Goal: Task Accomplishment & Management: Manage account settings

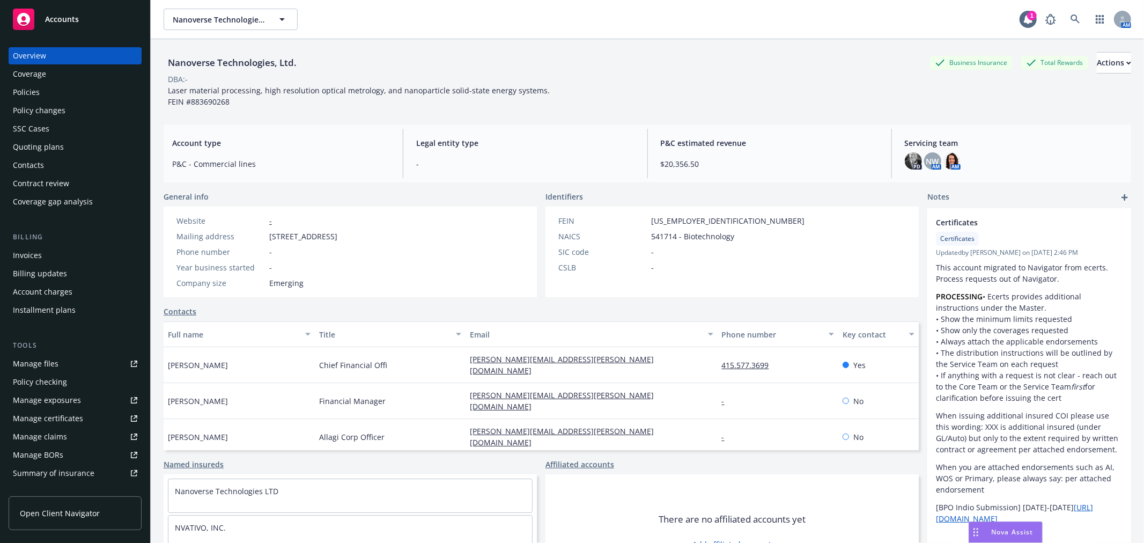
click at [63, 145] on div "Quoting plans" at bounding box center [75, 146] width 124 height 17
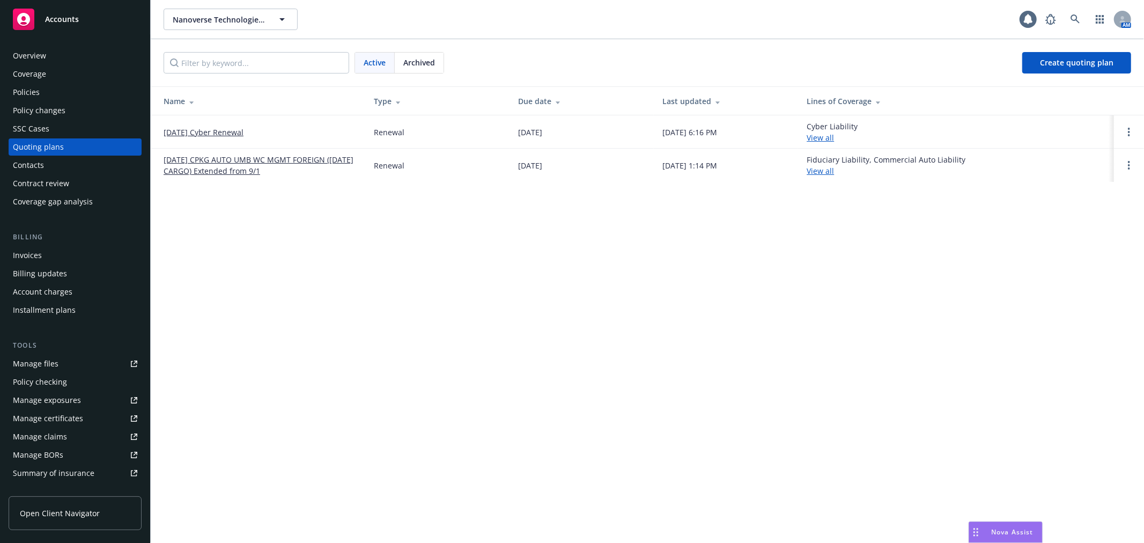
click at [197, 129] on link "12/14/25 Cyber Renewal" at bounding box center [204, 132] width 80 height 11
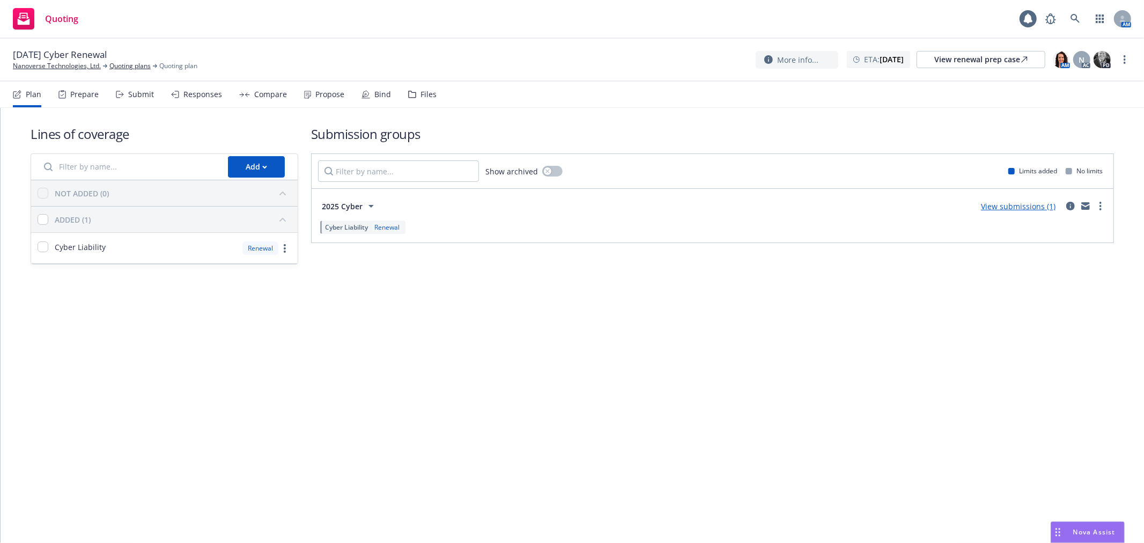
click at [142, 90] on div "Submit" at bounding box center [141, 94] width 26 height 9
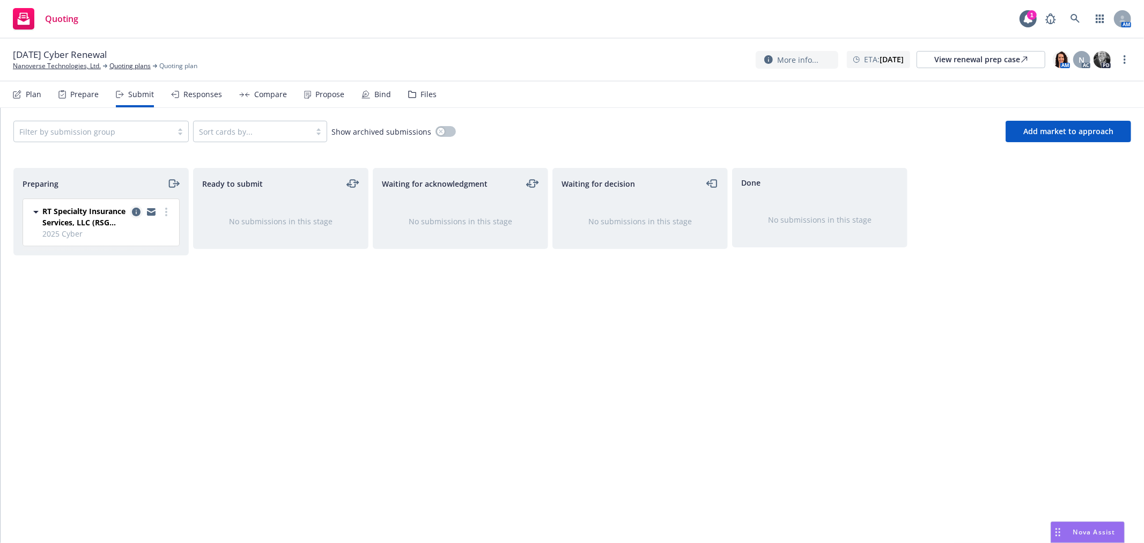
click at [134, 211] on icon "copy logging email" at bounding box center [136, 212] width 9 height 9
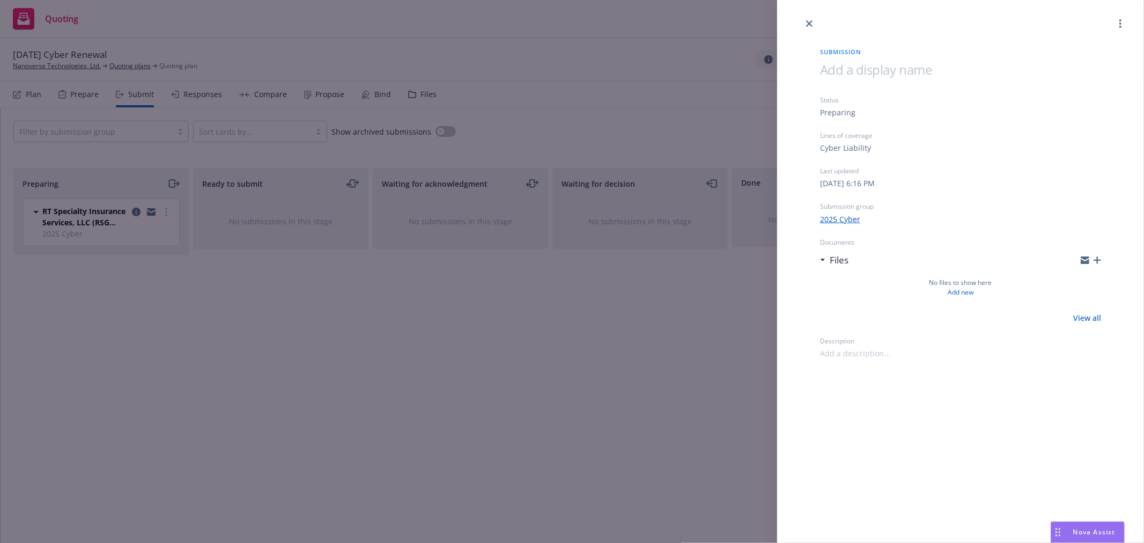
click at [1088, 254] on div "Files" at bounding box center [960, 260] width 281 height 23
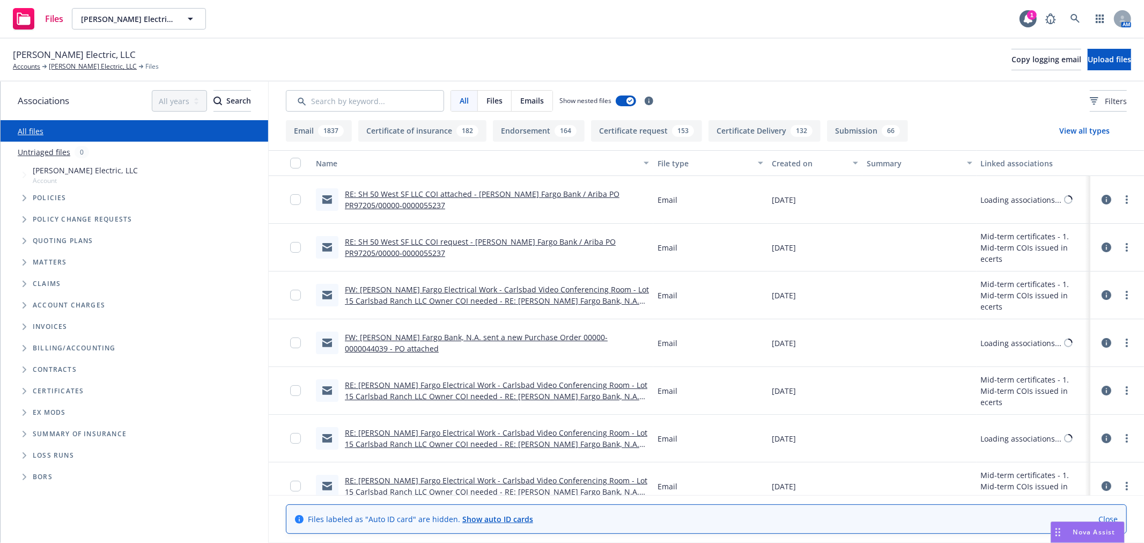
click at [23, 394] on icon "Folder Tree Example" at bounding box center [25, 391] width 4 height 6
click at [33, 407] on icon "Folder Tree Example" at bounding box center [33, 410] width 4 height 6
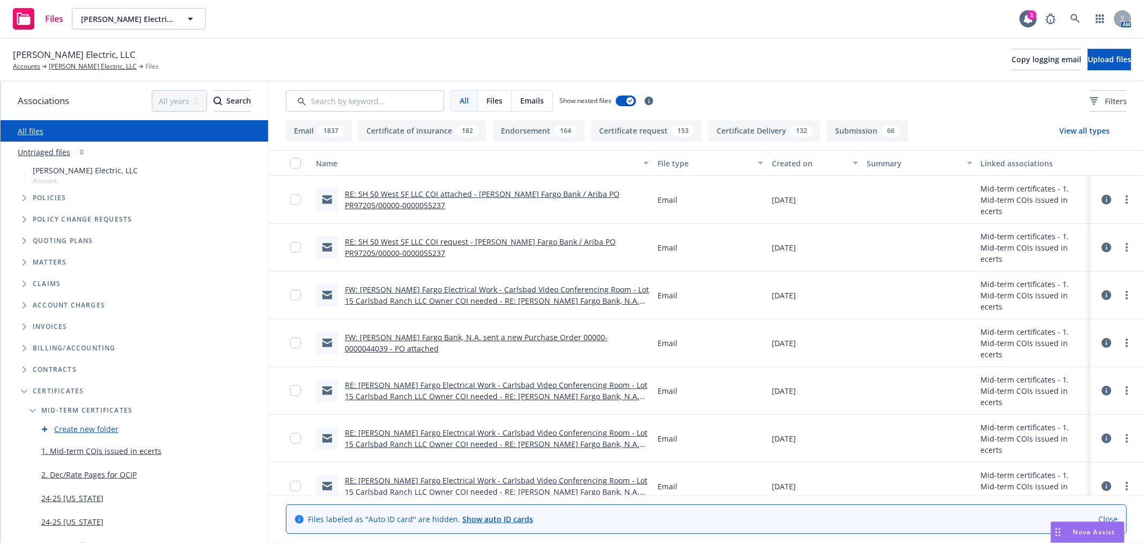
click at [80, 453] on link "1. Mid-term COIs issued in ecerts" at bounding box center [101, 450] width 120 height 11
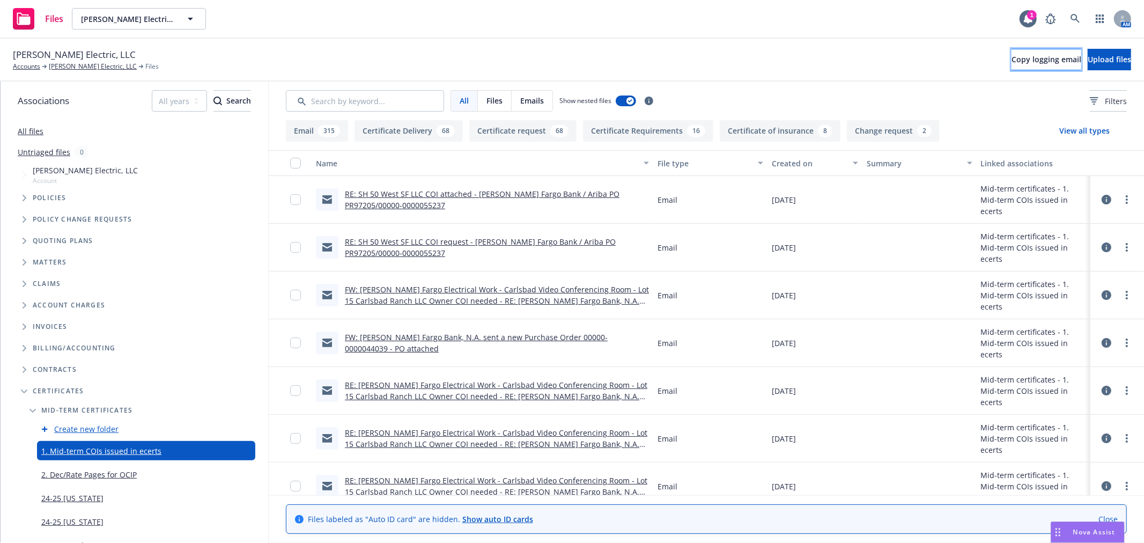
click at [1012, 60] on span "Copy logging email" at bounding box center [1047, 59] width 70 height 10
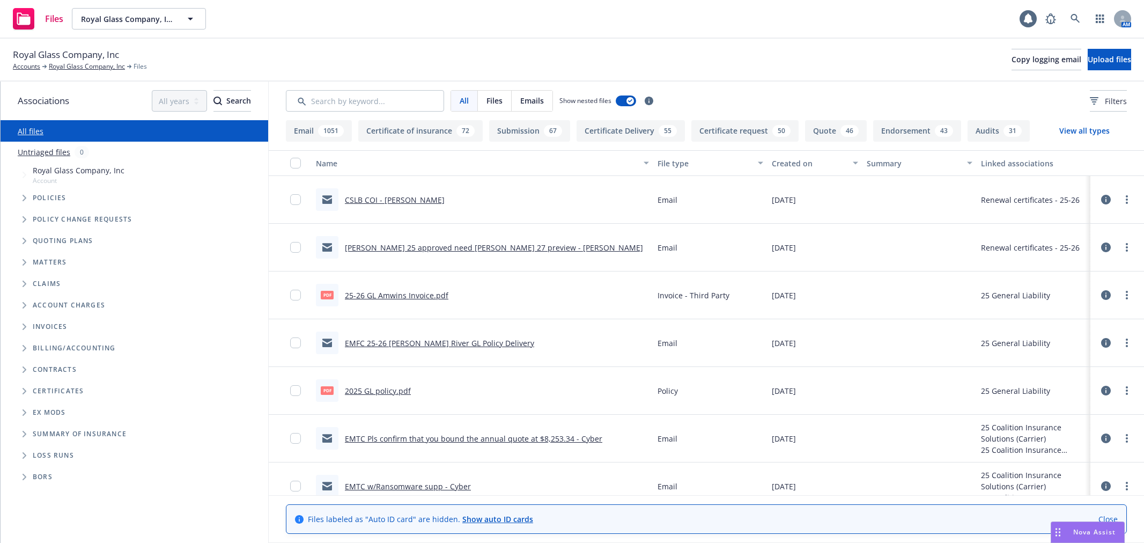
click at [22, 385] on span "Folder Tree Example" at bounding box center [24, 391] width 17 height 17
click at [33, 429] on icon "Folder Tree Example" at bounding box center [33, 432] width 4 height 6
click at [52, 494] on link "25-26" at bounding box center [51, 495] width 20 height 11
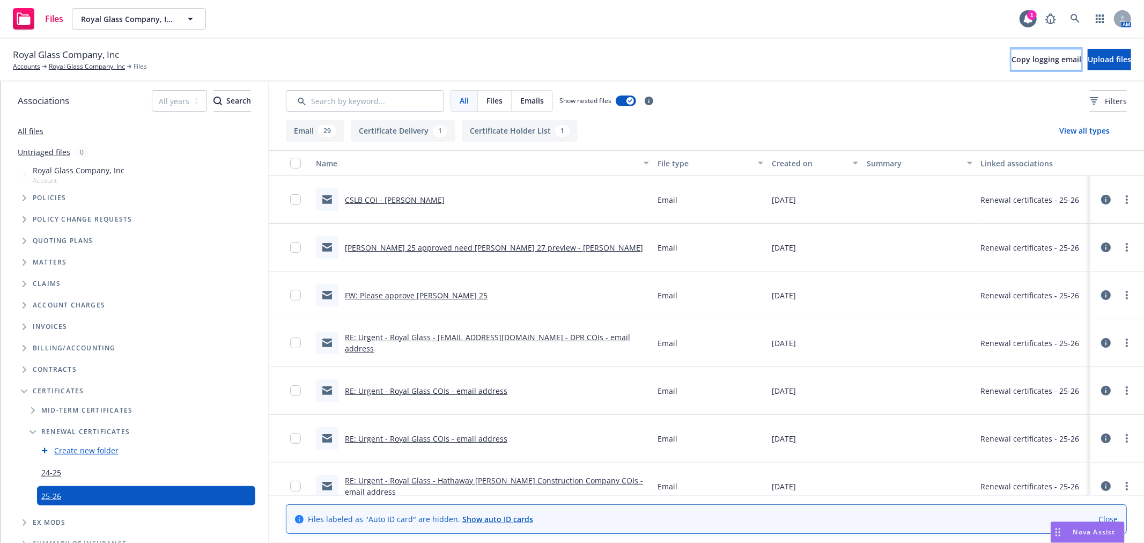
click at [1012, 62] on span "Copy logging email" at bounding box center [1047, 59] width 70 height 10
click at [71, 70] on link "Royal Glass Company, Inc" at bounding box center [87, 67] width 76 height 10
